Goal: Information Seeking & Learning: Learn about a topic

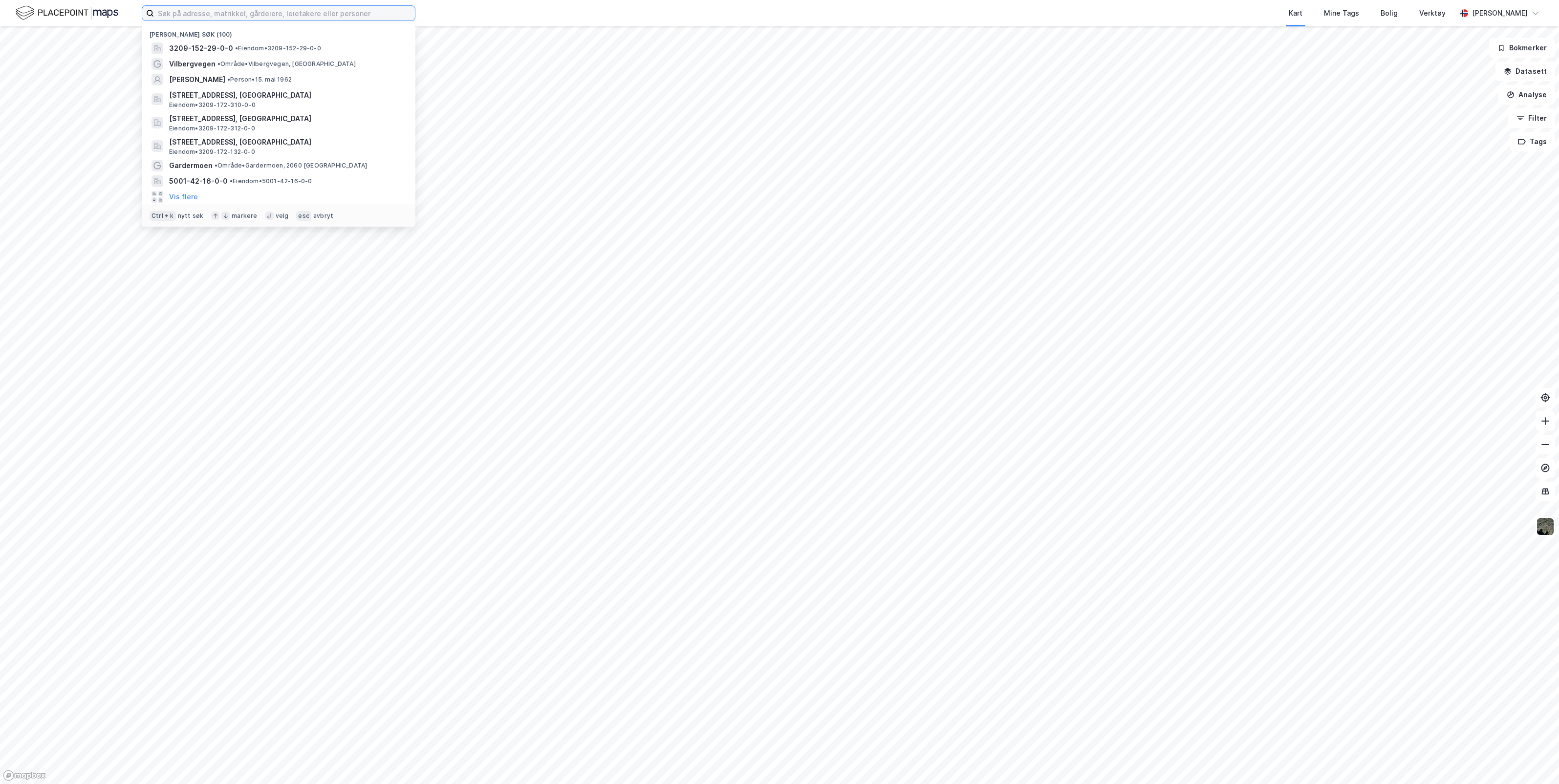
click at [291, 17] on input at bounding box center [284, 13] width 261 height 15
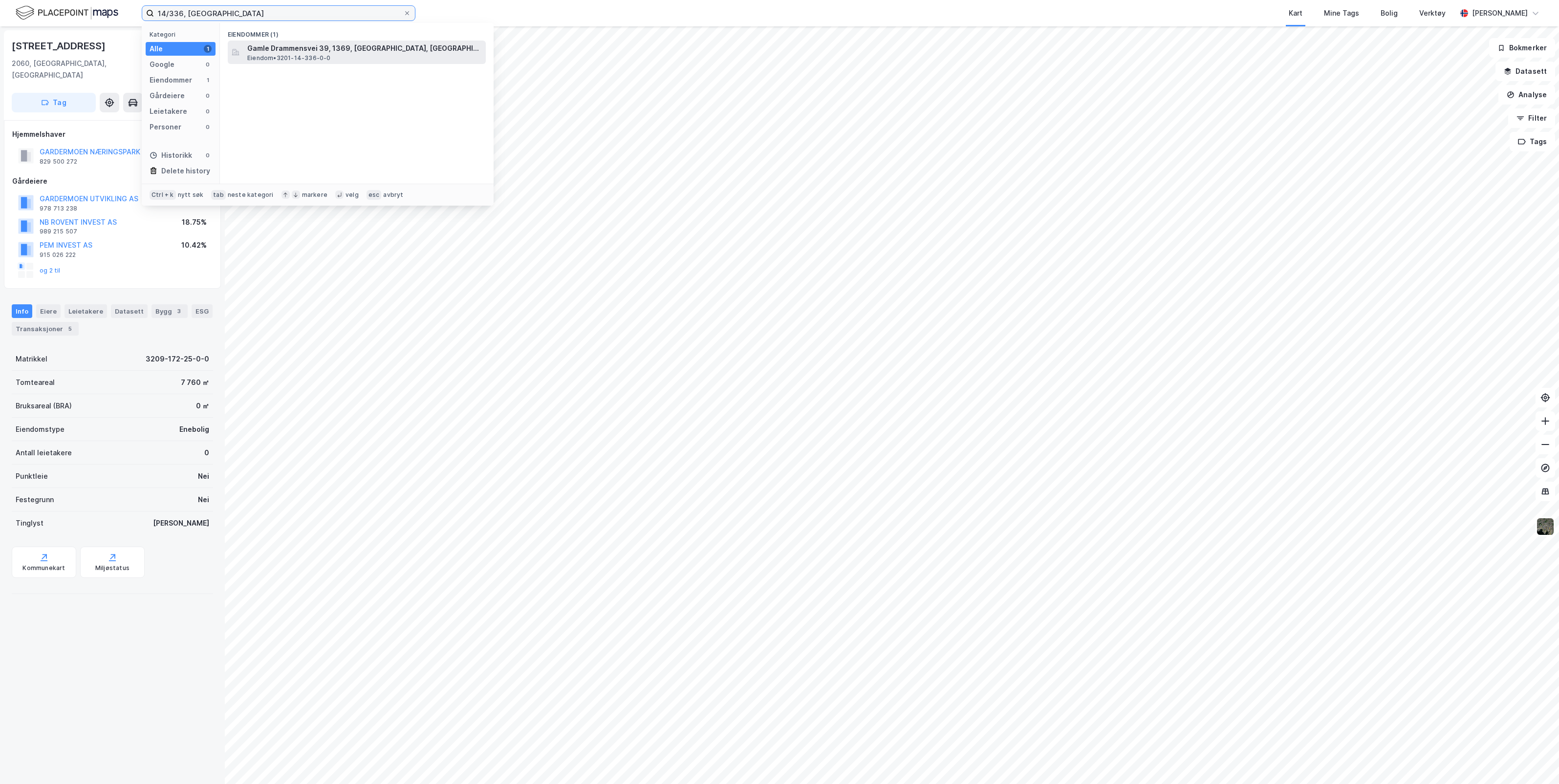
type input "14/336, [GEOGRAPHIC_DATA]"
click at [308, 49] on span "Gamle Drammensvei 39, 1369, [GEOGRAPHIC_DATA], [GEOGRAPHIC_DATA]" at bounding box center [365, 48] width 235 height 12
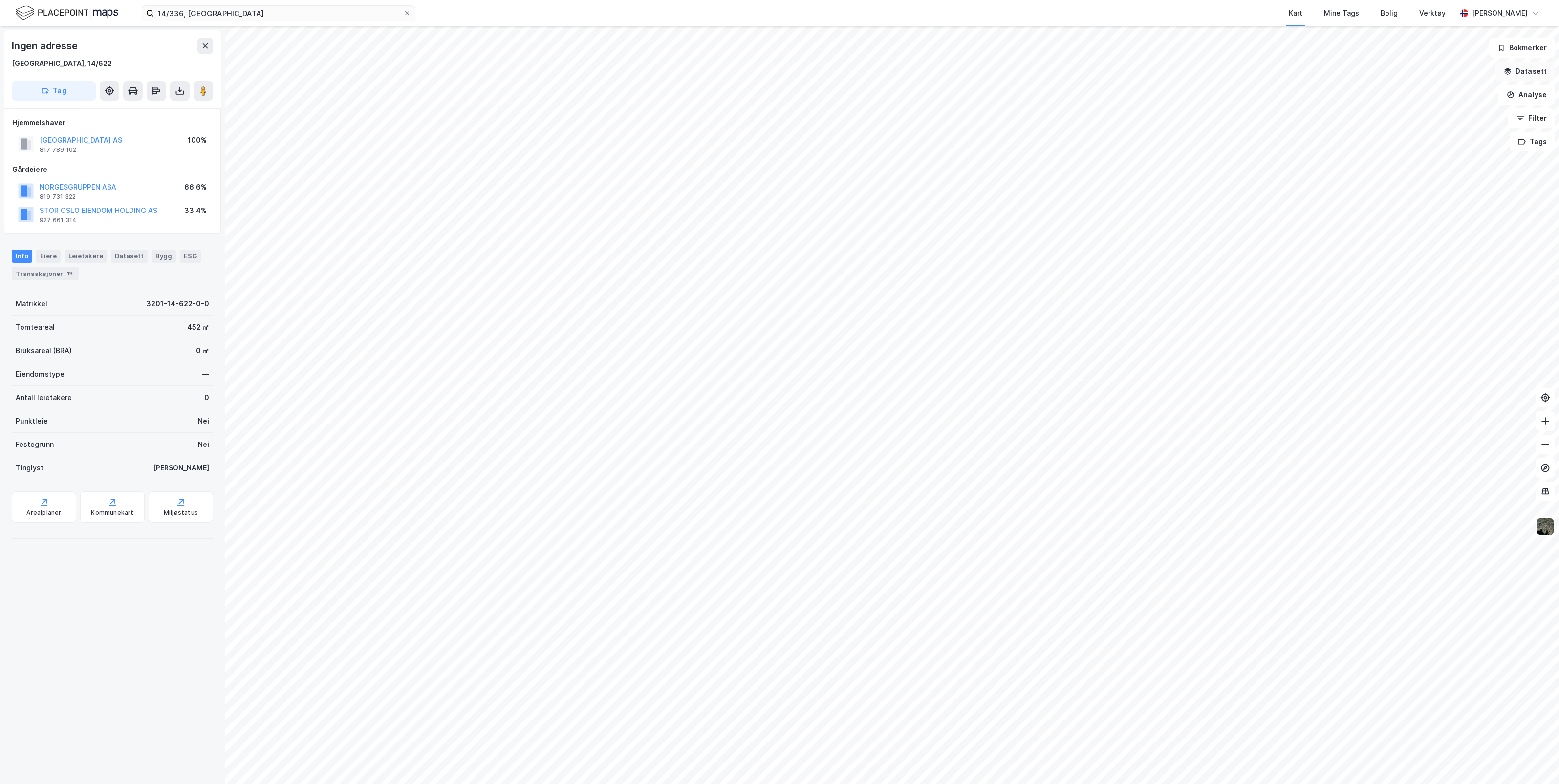
click at [1530, 72] on button "Datasett" at bounding box center [1525, 72] width 59 height 19
click at [1388, 94] on div "Kartlag" at bounding box center [1467, 96] width 160 height 12
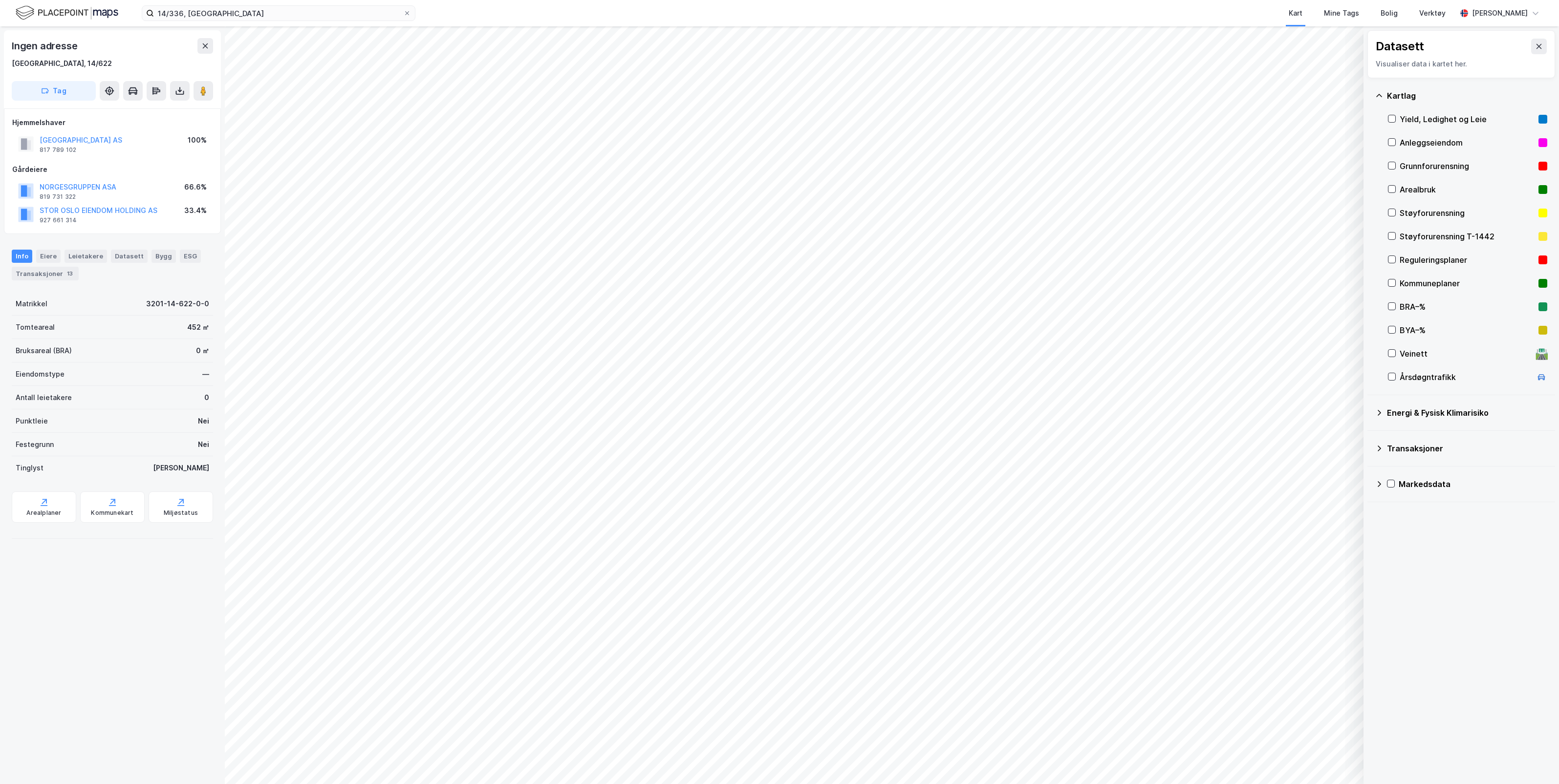
click at [1397, 261] on div "Reguleringsplaner" at bounding box center [1468, 260] width 159 height 23
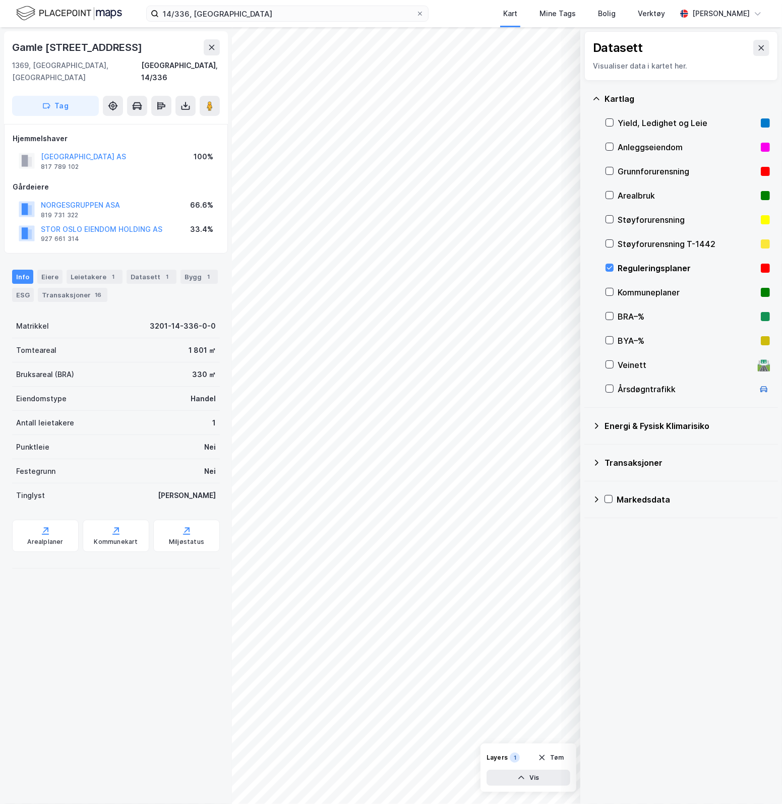
click at [757, 50] on icon at bounding box center [761, 48] width 8 height 8
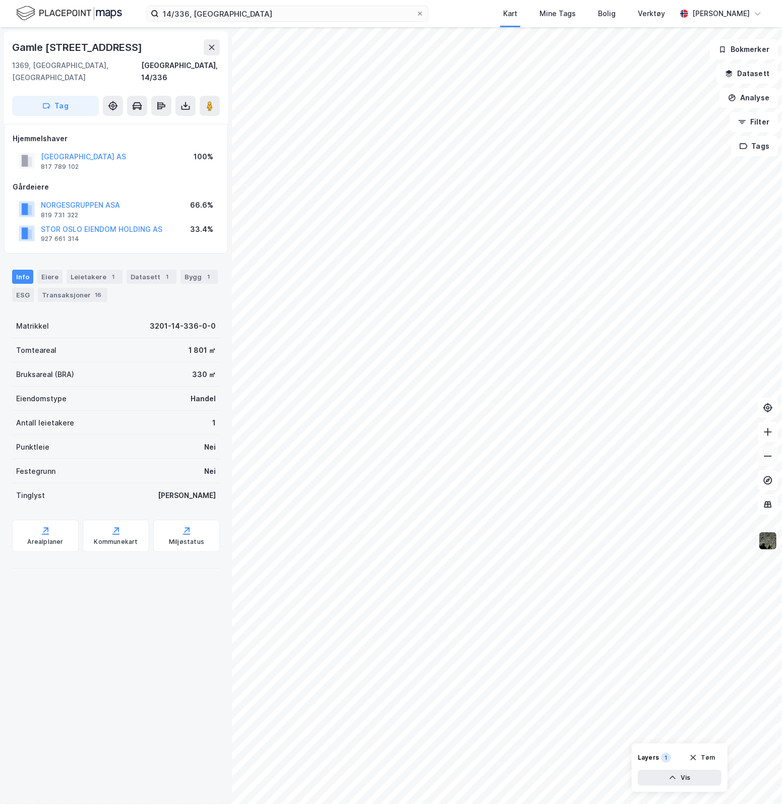
click at [769, 461] on button at bounding box center [768, 456] width 20 height 20
